Goal: Information Seeking & Learning: Check status

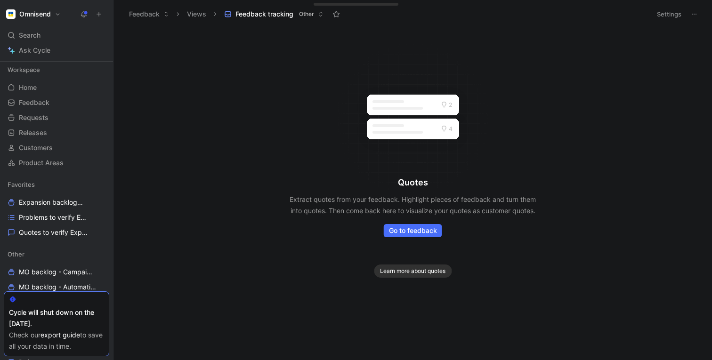
scroll to position [195, 0]
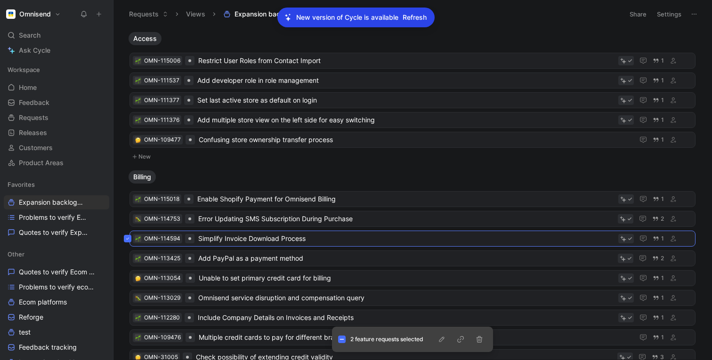
scroll to position [15, 0]
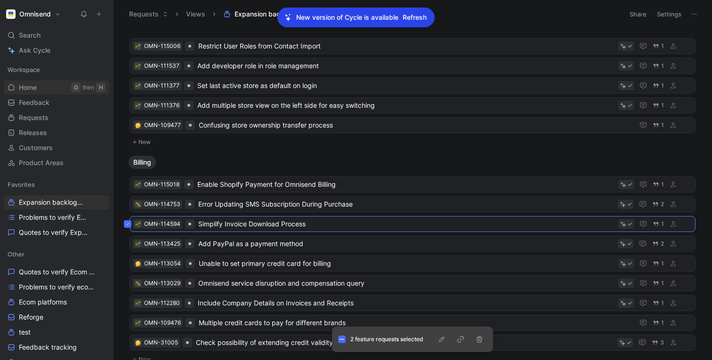
click at [24, 88] on span "Home" at bounding box center [28, 87] width 18 height 9
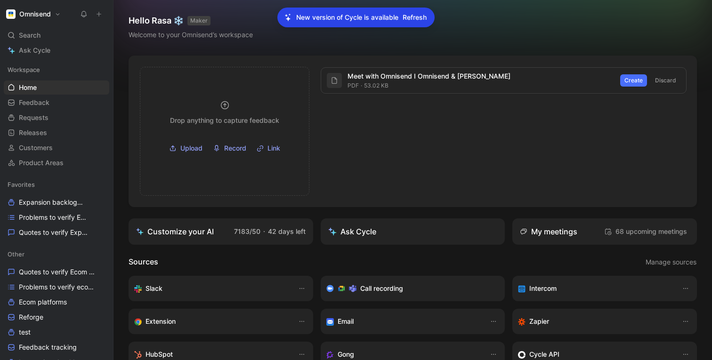
scroll to position [163, 0]
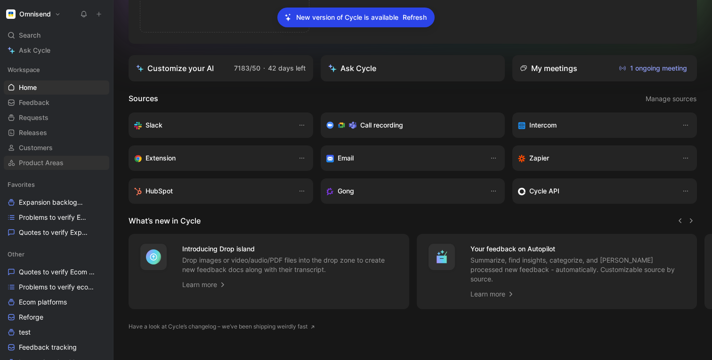
click at [34, 165] on span "Product Areas" at bounding box center [41, 162] width 45 height 9
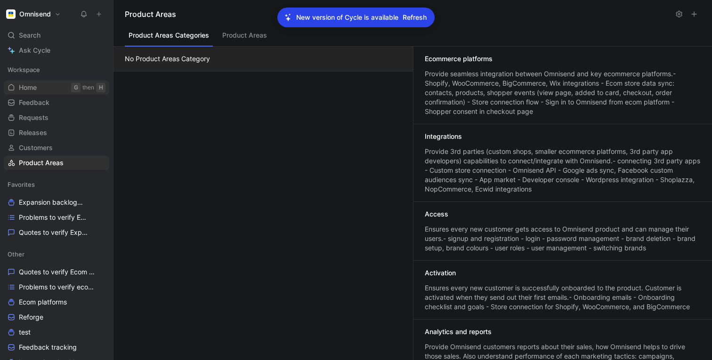
click at [27, 90] on span "Home" at bounding box center [28, 87] width 18 height 9
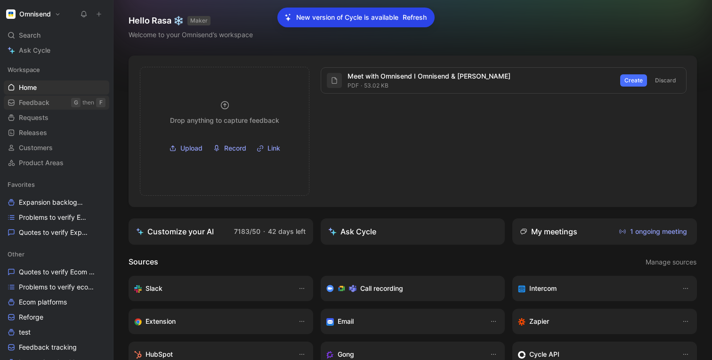
click at [20, 103] on span "Feedback" at bounding box center [34, 102] width 31 height 9
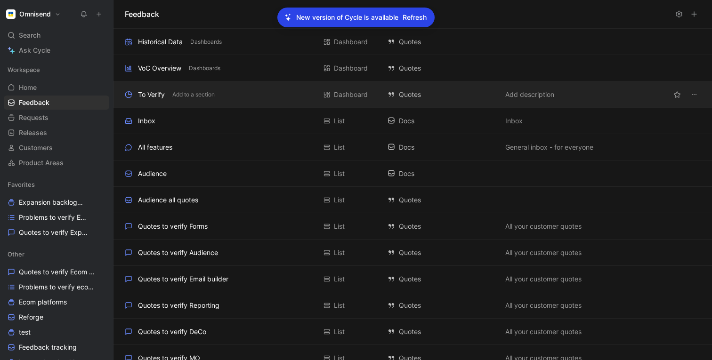
click at [141, 95] on div "To Verify" at bounding box center [151, 94] width 27 height 11
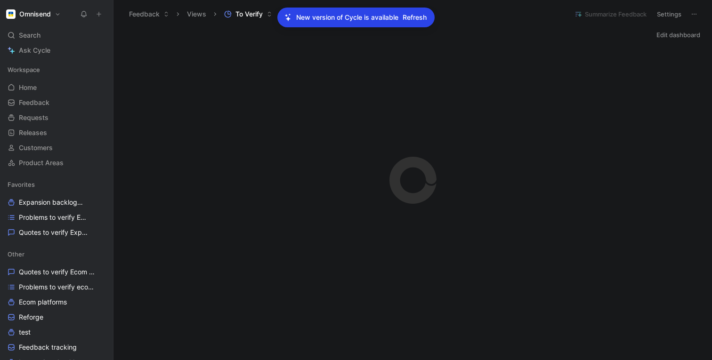
click at [422, 14] on span "Refresh" at bounding box center [414, 17] width 24 height 11
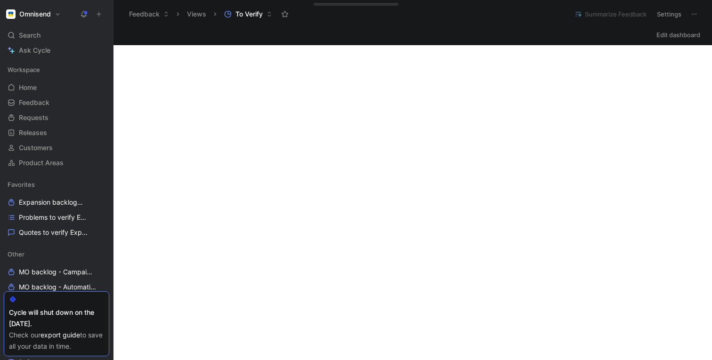
click at [268, 16] on icon at bounding box center [269, 14] width 6 height 6
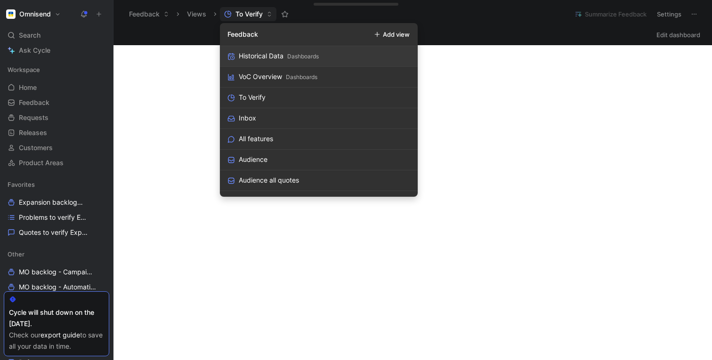
click at [253, 56] on div "Historical Data" at bounding box center [261, 55] width 45 height 11
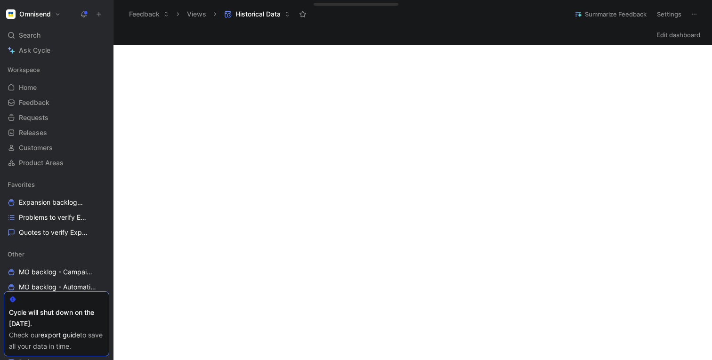
click at [411, 38] on div "Edit dashboard" at bounding box center [412, 34] width 598 height 13
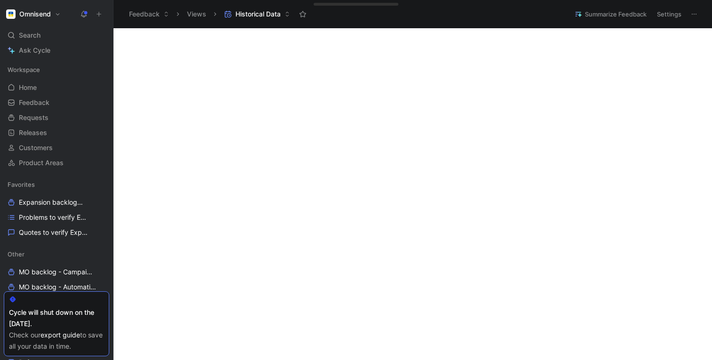
scroll to position [1162, 0]
